Goal: Task Accomplishment & Management: Manage account settings

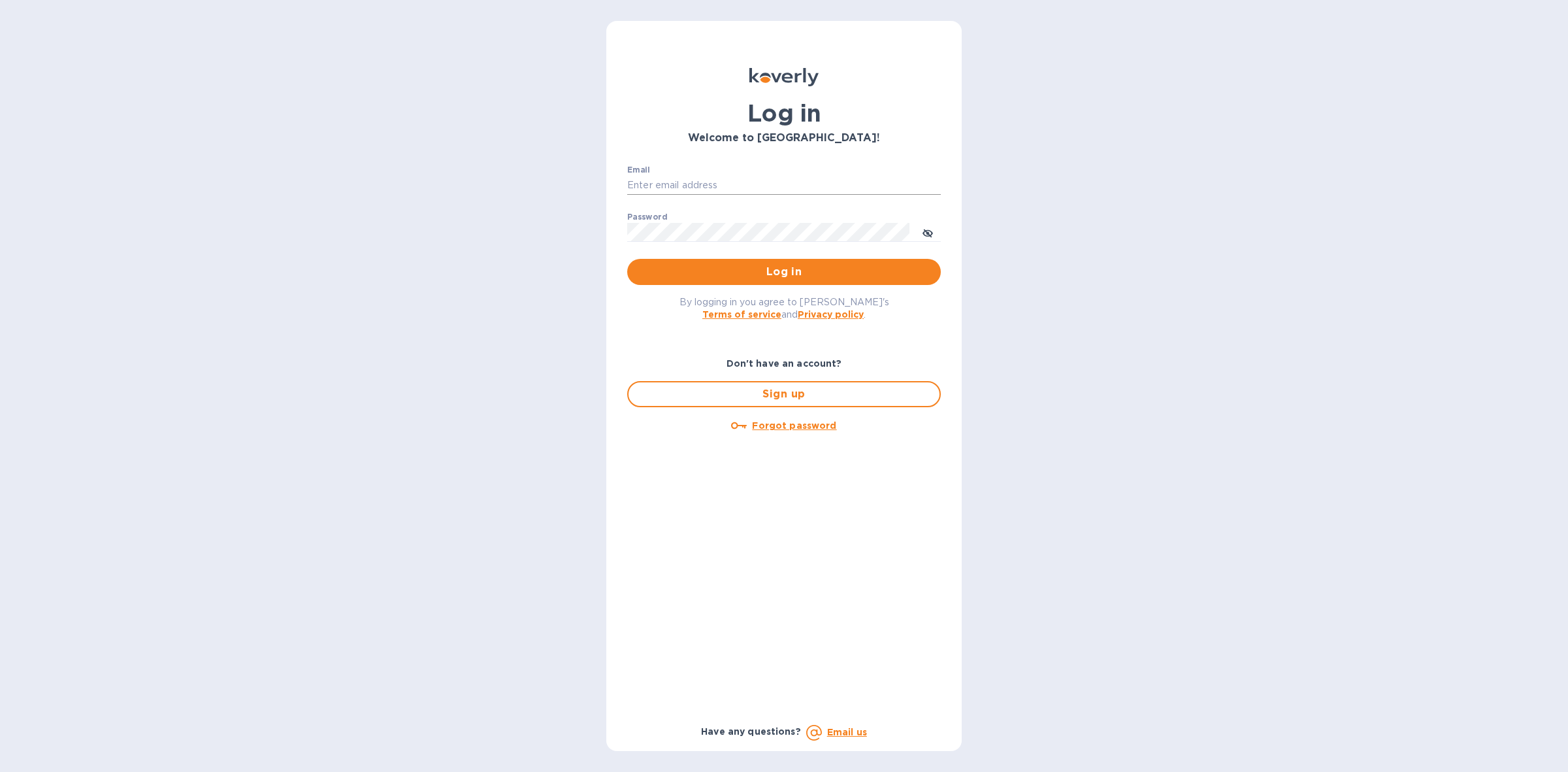
click at [794, 187] on input "Email" at bounding box center [784, 185] width 313 height 20
type input "louis@hyclogistics.com"
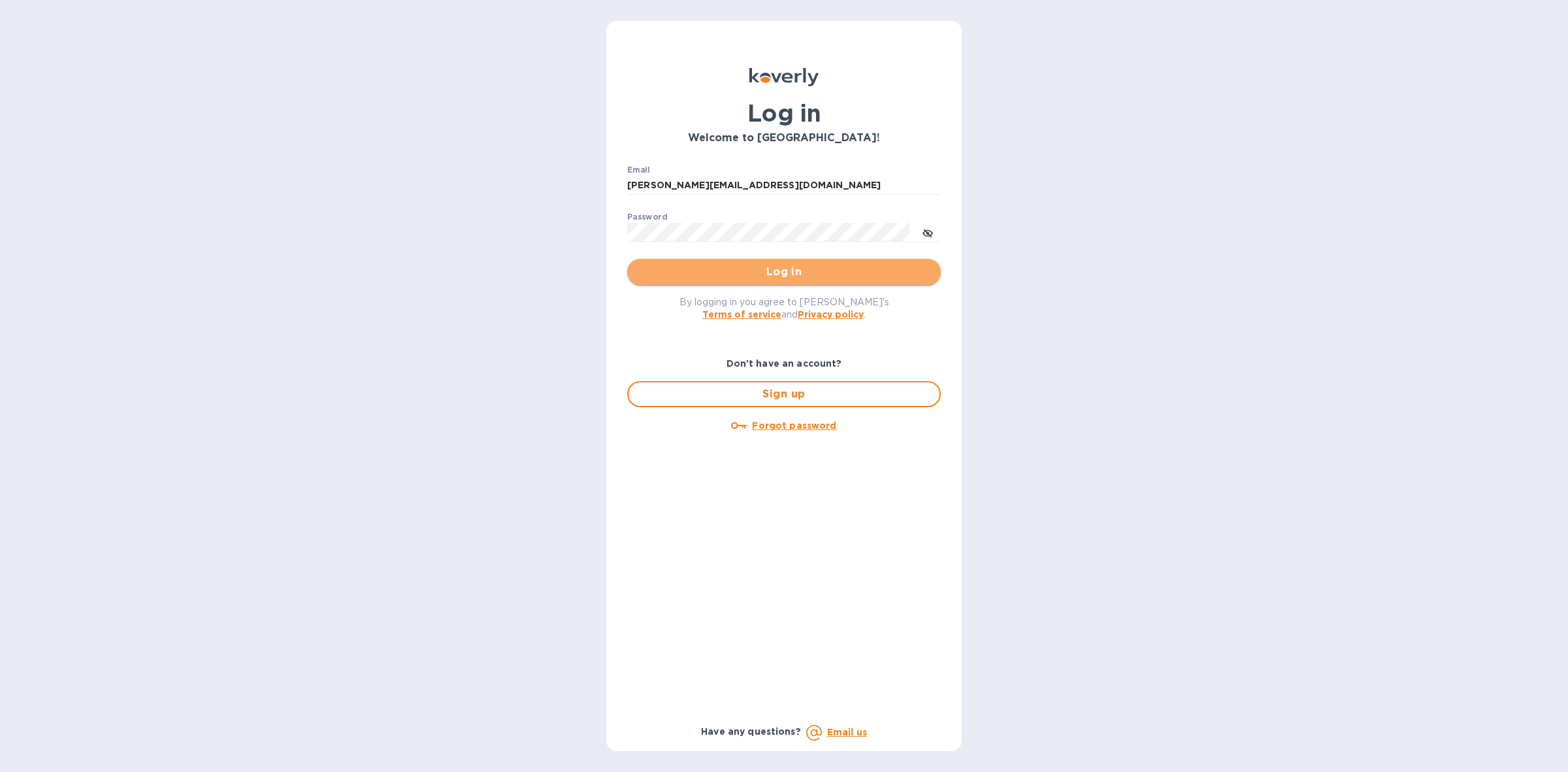
click at [802, 264] on span "Log in" at bounding box center [784, 272] width 293 height 15
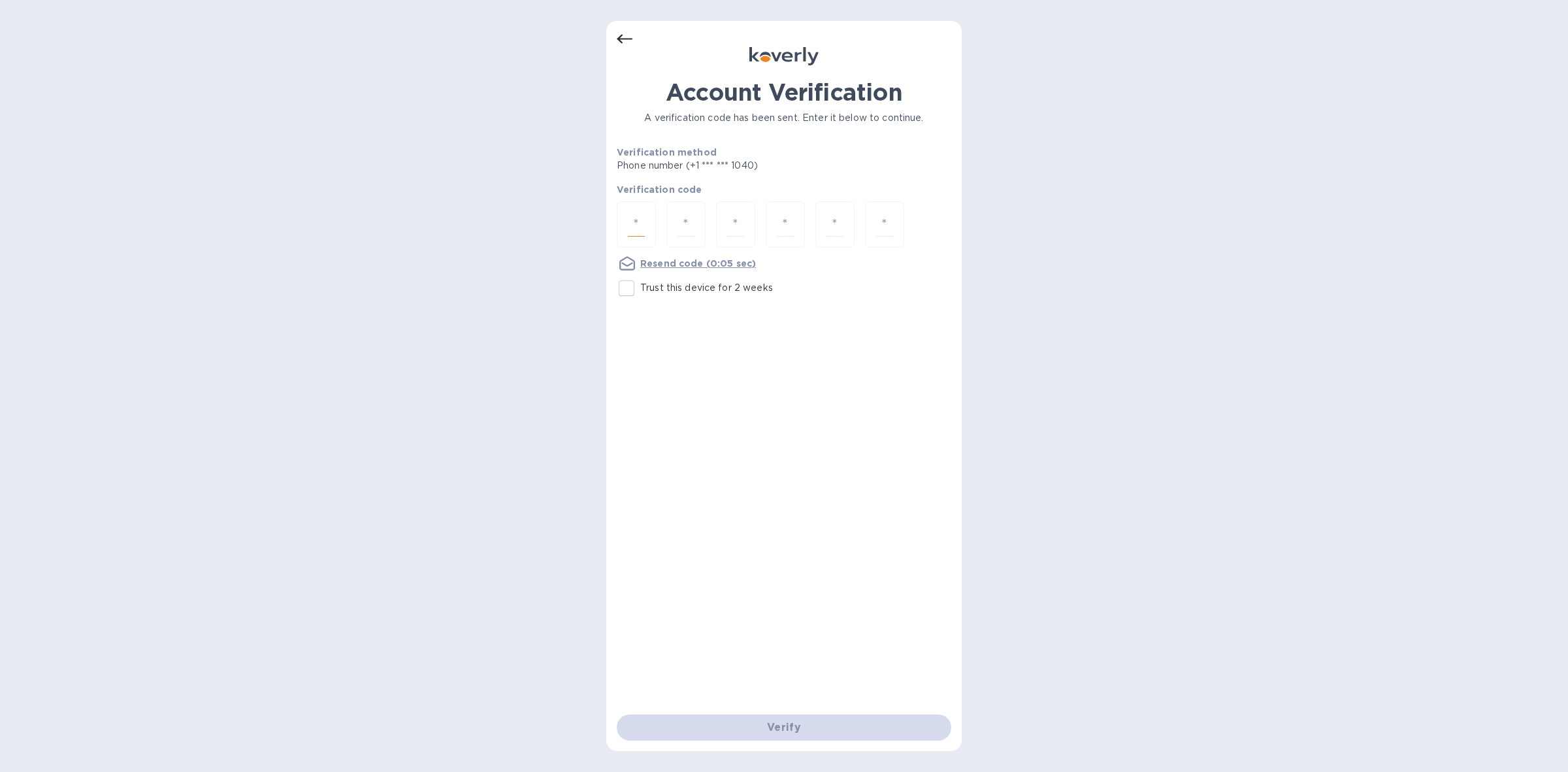
click at [636, 214] on input "number" at bounding box center [636, 224] width 17 height 24
type input "3"
type input "9"
type input "1"
type input "7"
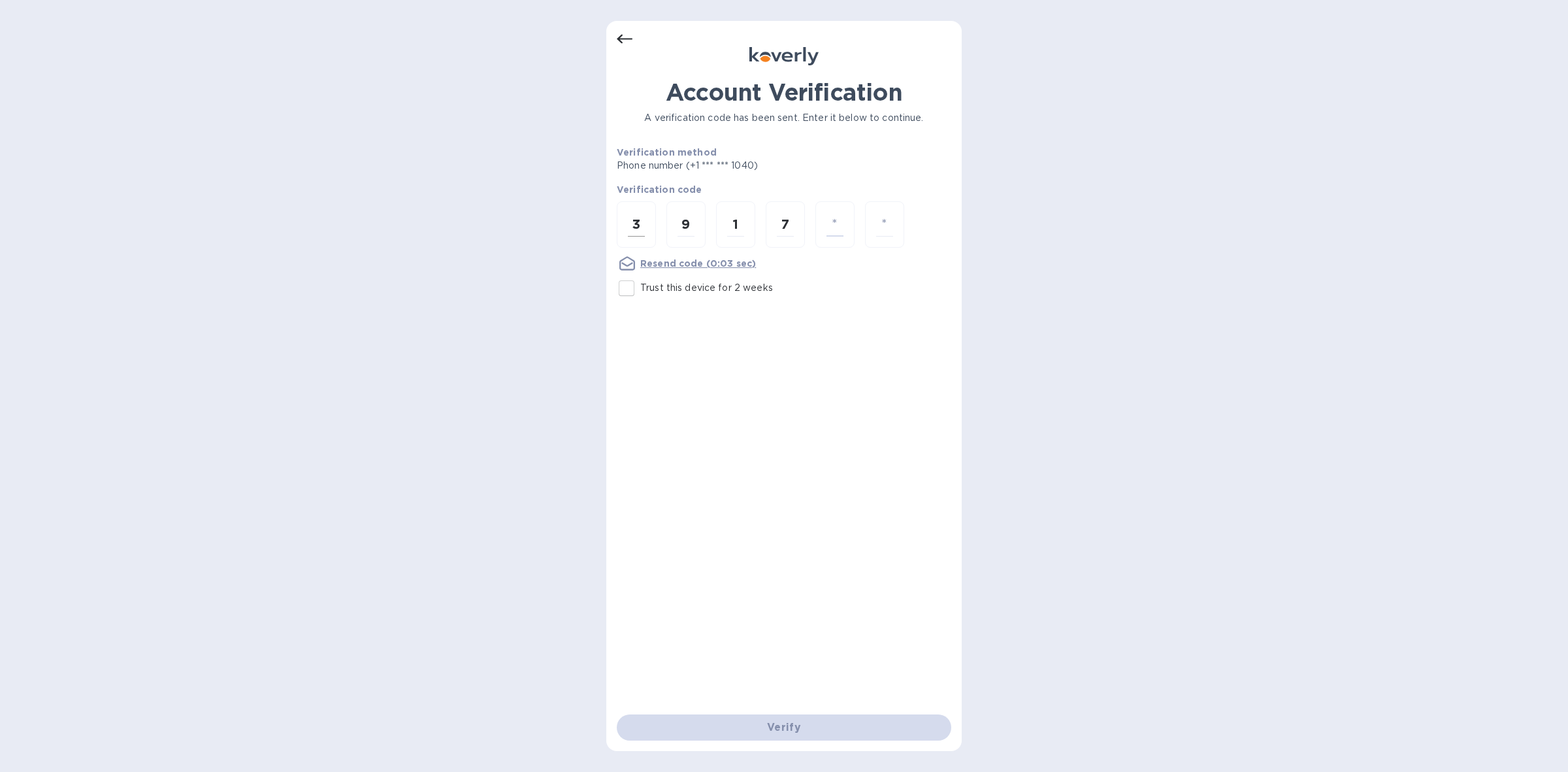
type input "4"
type input "6"
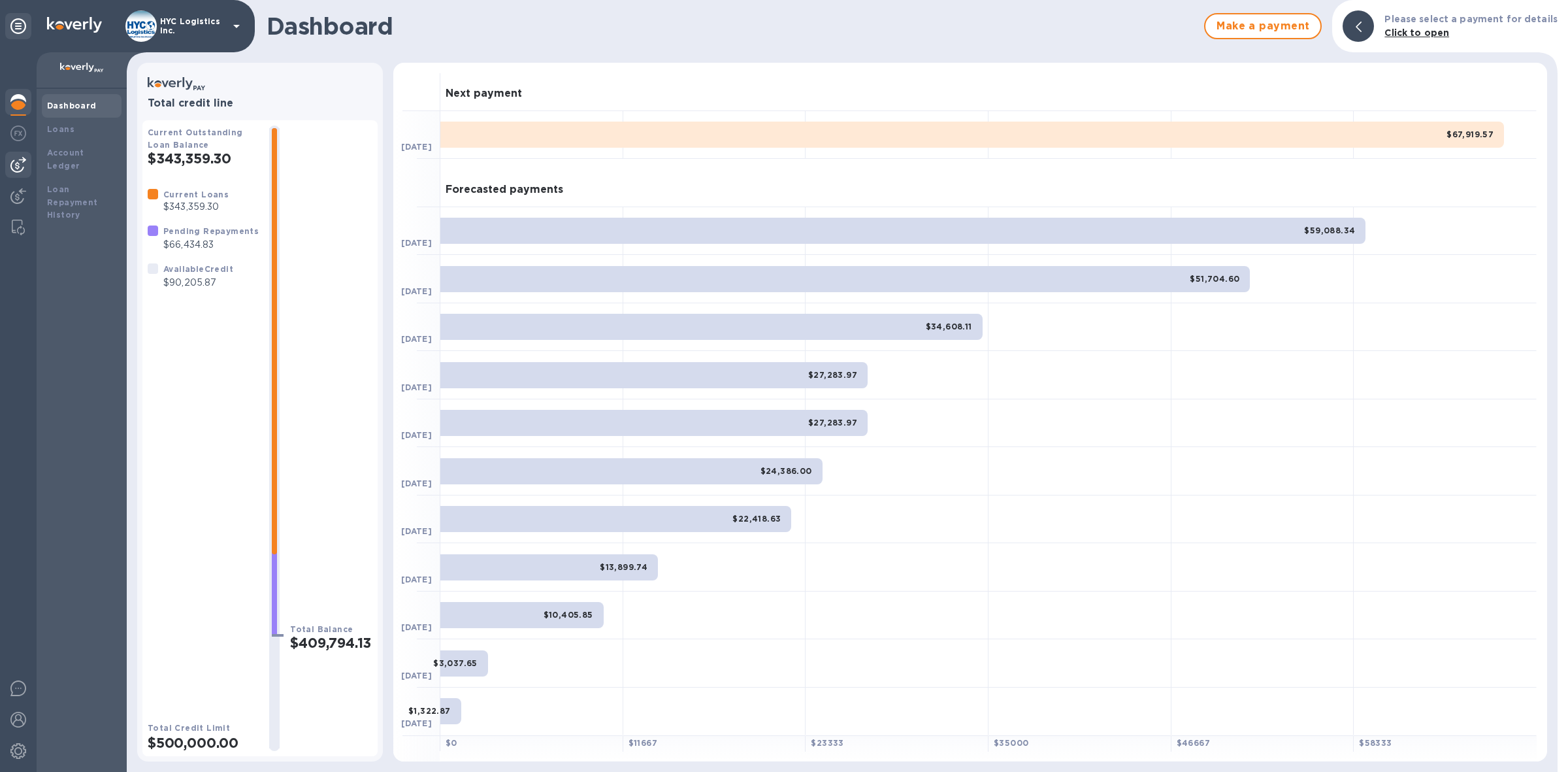
click at [18, 161] on img at bounding box center [18, 164] width 15 height 15
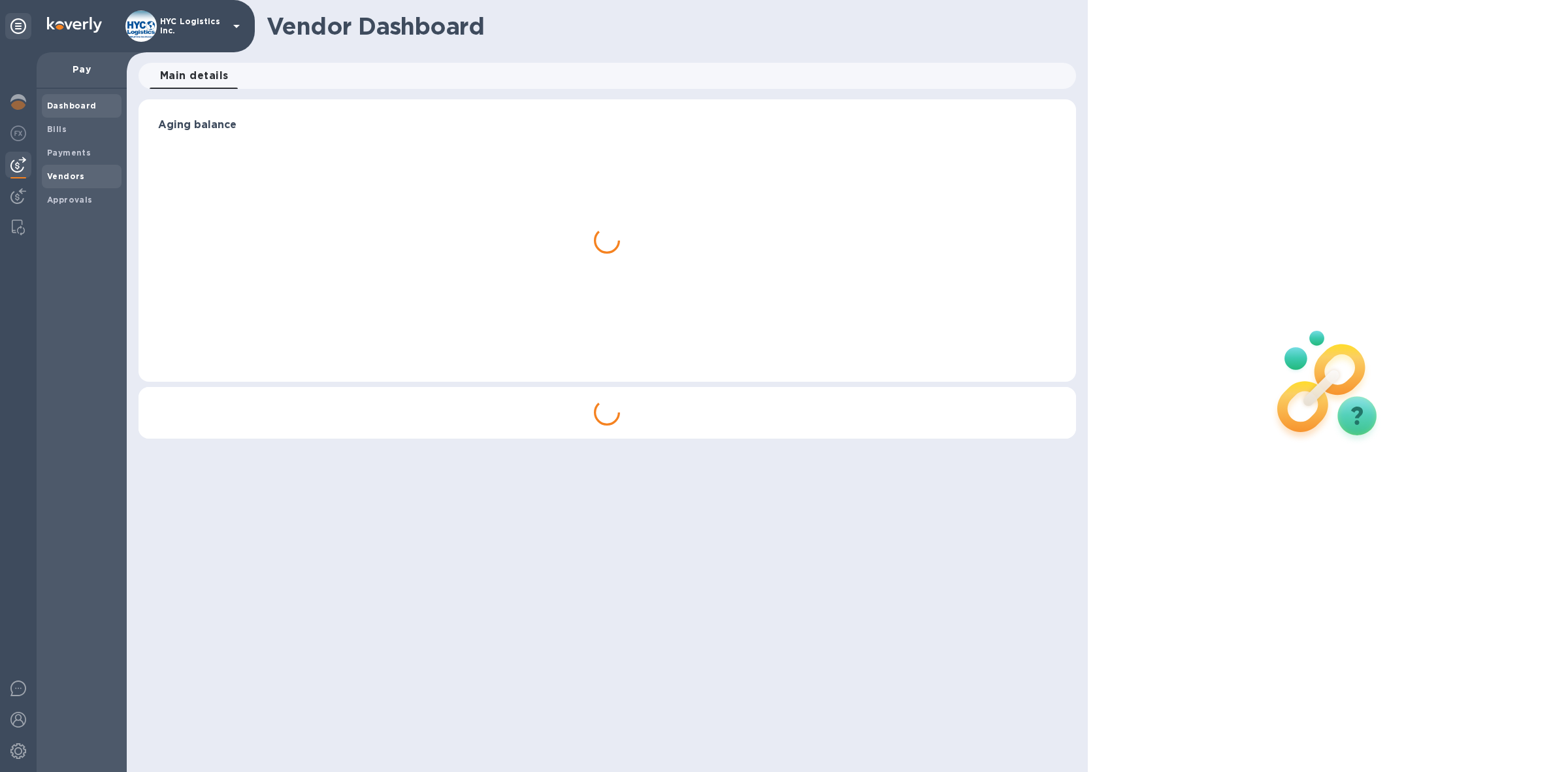
click at [62, 170] on span "Vendors" at bounding box center [66, 177] width 38 height 13
